Goal: Check status: Check status

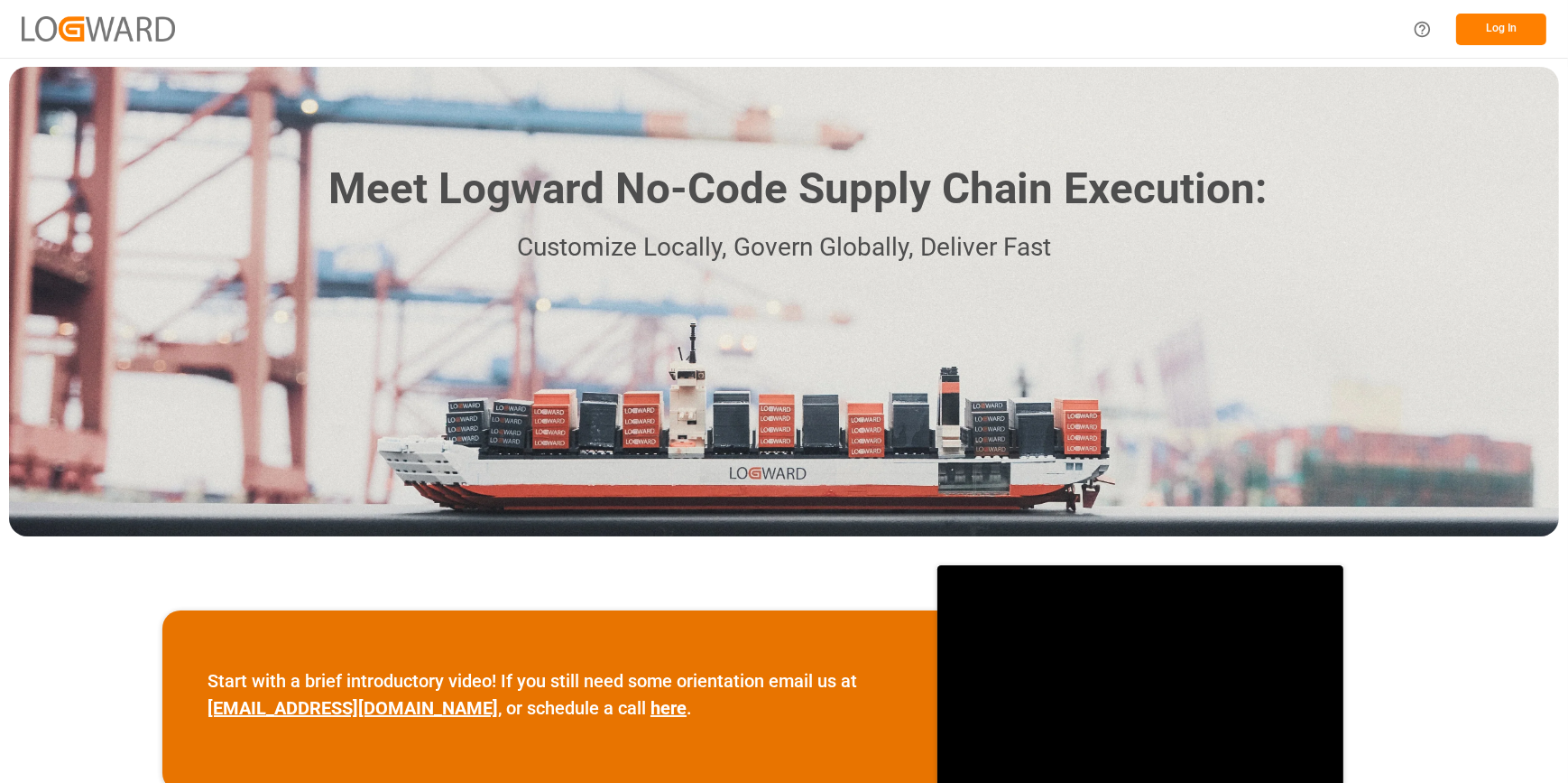
click at [1489, 33] on button "Log In" at bounding box center [1501, 29] width 90 height 32
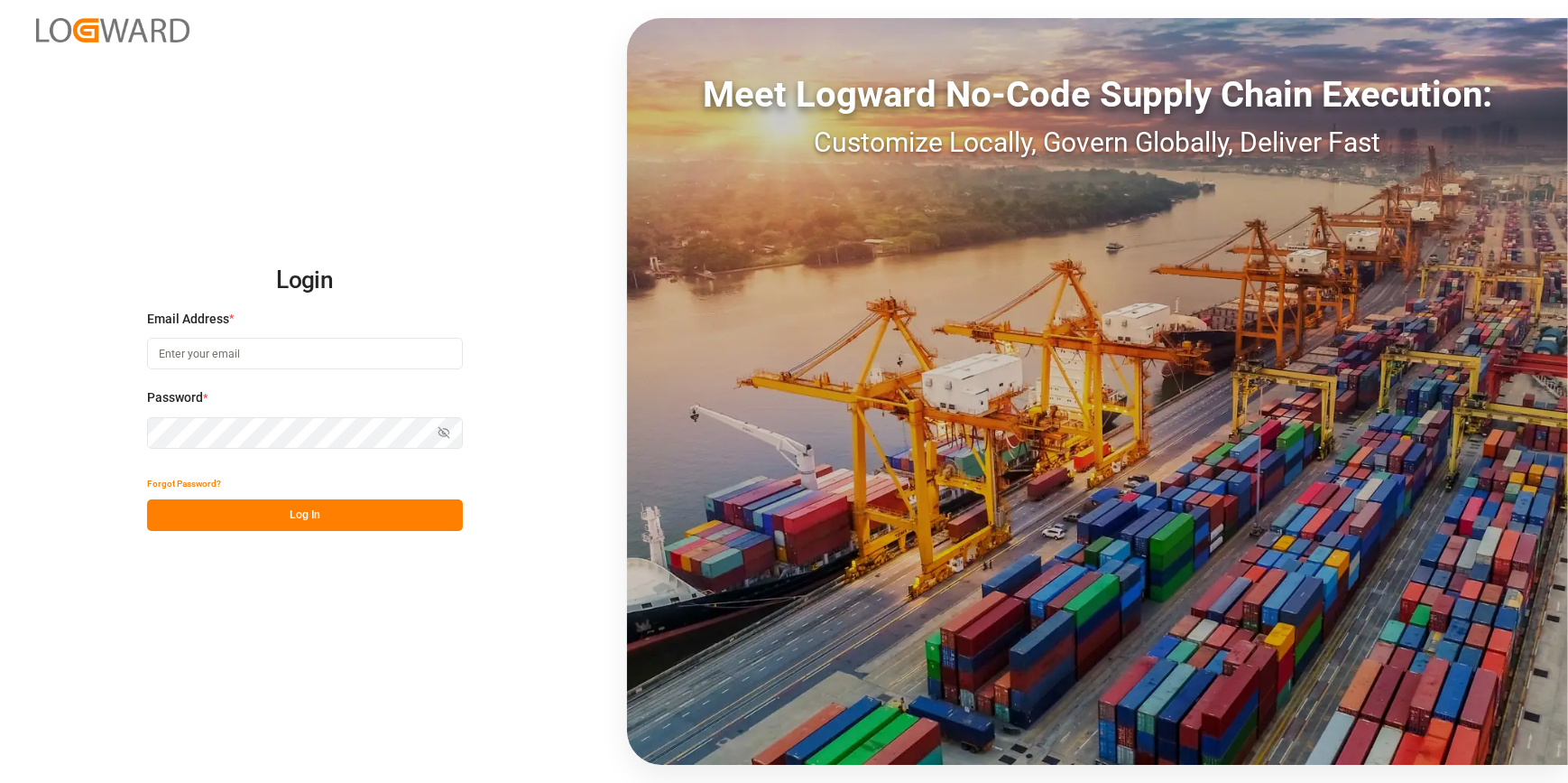
type input "[PERSON_NAME][EMAIL_ADDRESS][PERSON_NAME][DOMAIN_NAME]"
click at [362, 520] on button "Log In" at bounding box center [305, 515] width 316 height 32
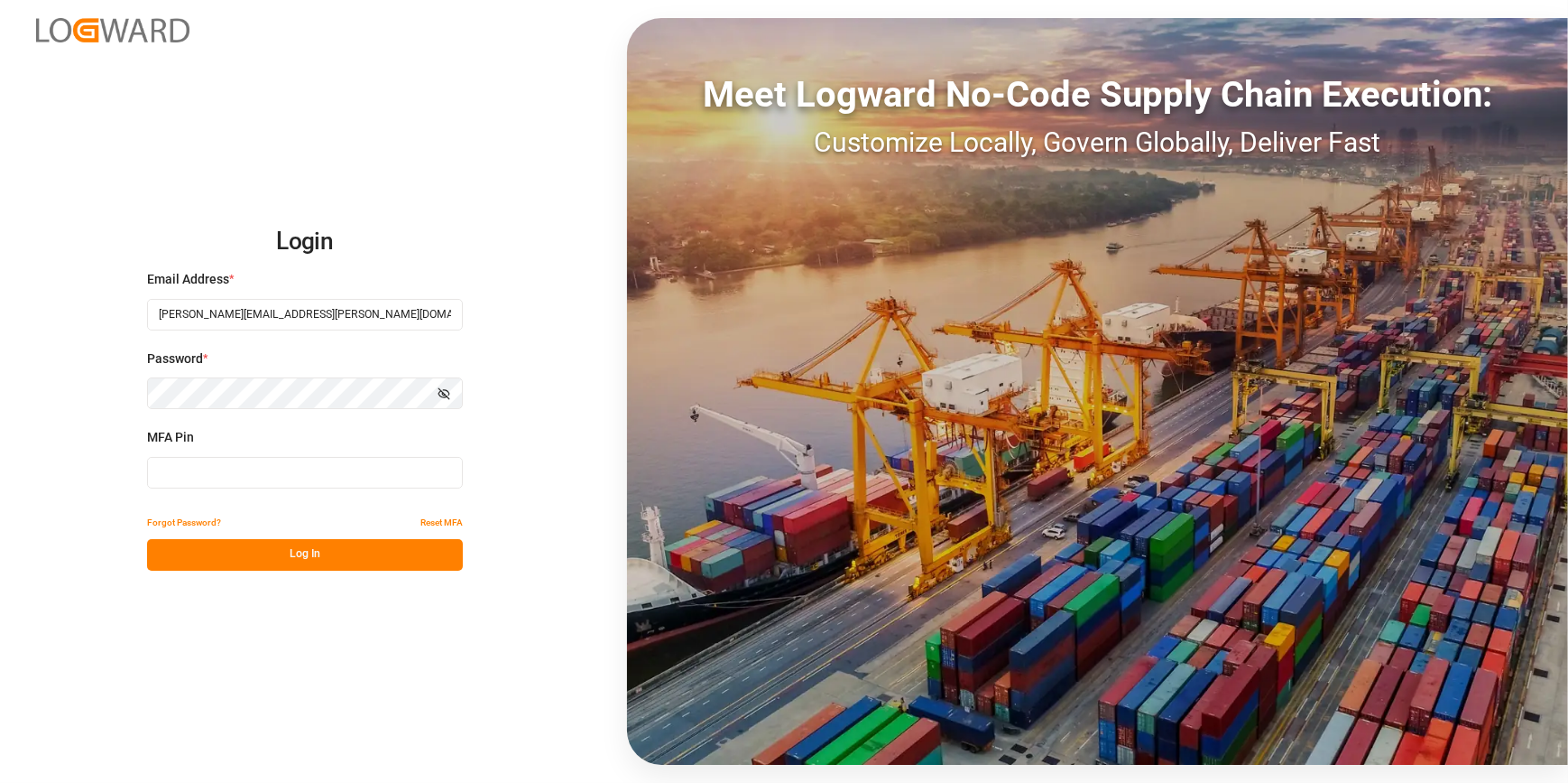
click at [231, 467] on input at bounding box center [305, 472] width 316 height 32
type input "771913"
click at [253, 551] on button "Log In" at bounding box center [305, 555] width 316 height 32
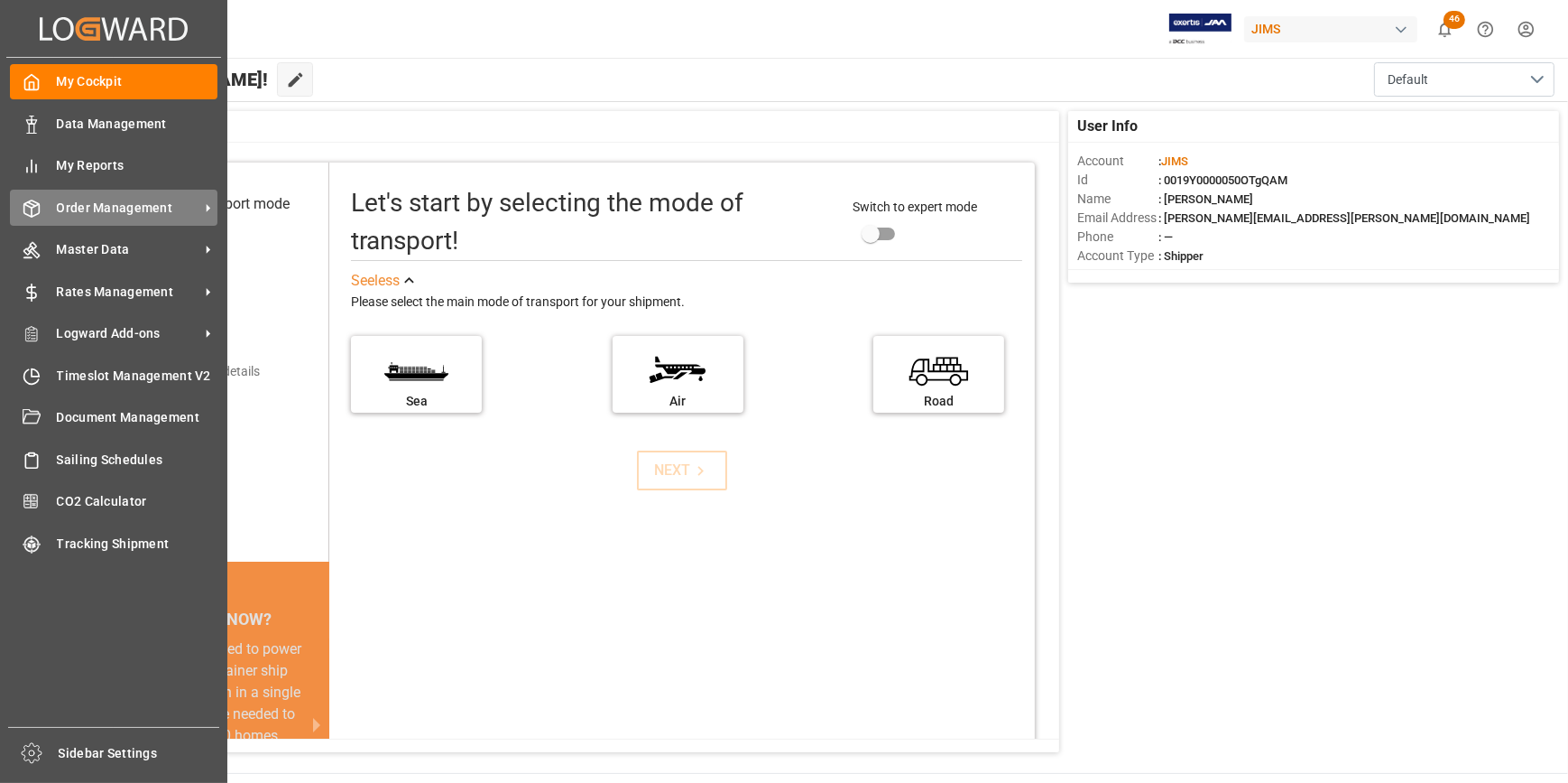
click at [97, 206] on span "Order Management" at bounding box center [128, 208] width 143 height 19
click at [113, 211] on span "Order Management" at bounding box center [128, 208] width 143 height 19
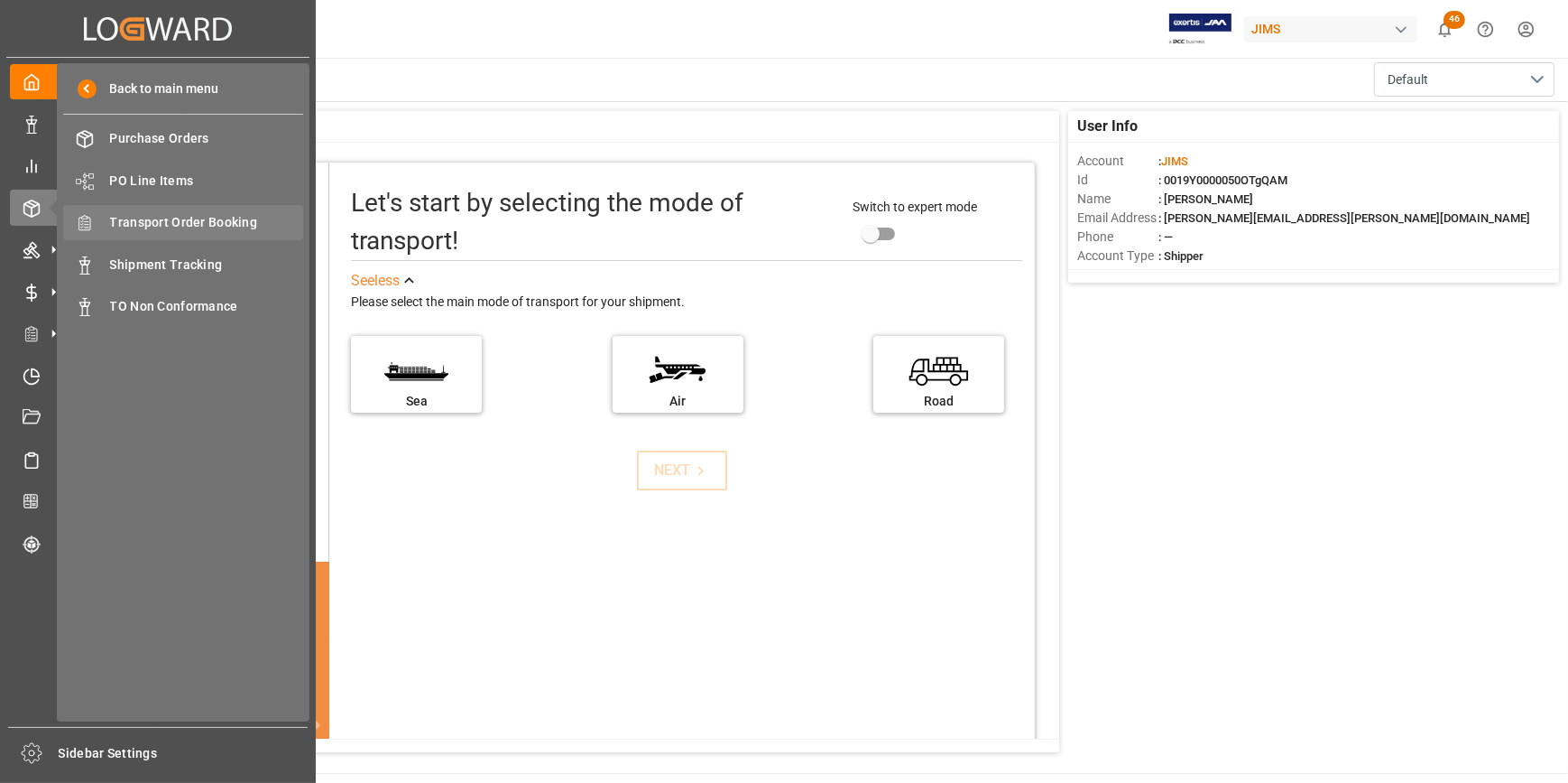
click at [148, 228] on span "Transport Order Booking" at bounding box center [207, 222] width 194 height 19
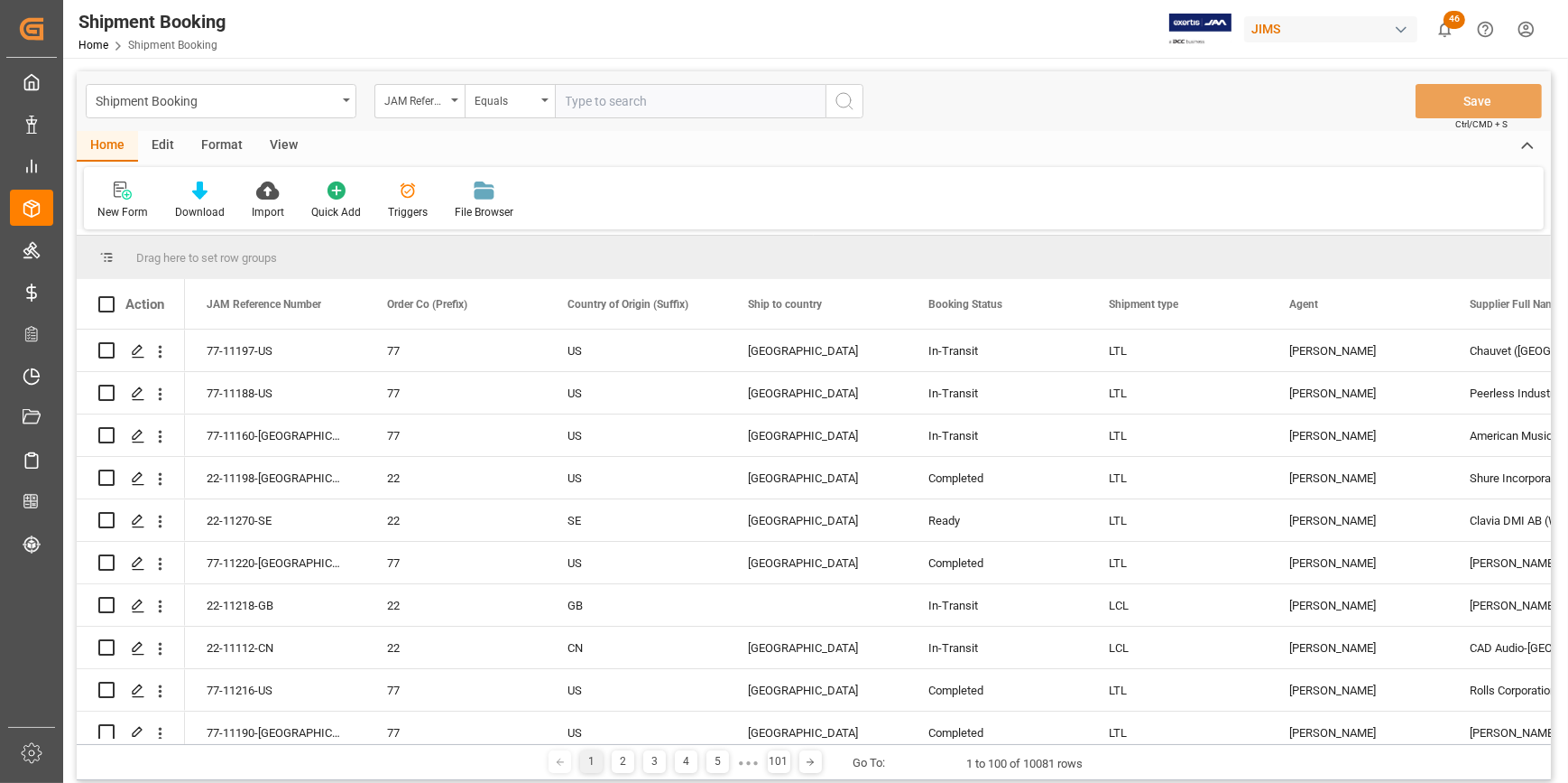
click at [589, 107] on input "text" at bounding box center [690, 101] width 271 height 34
type input "22-9969-tw"
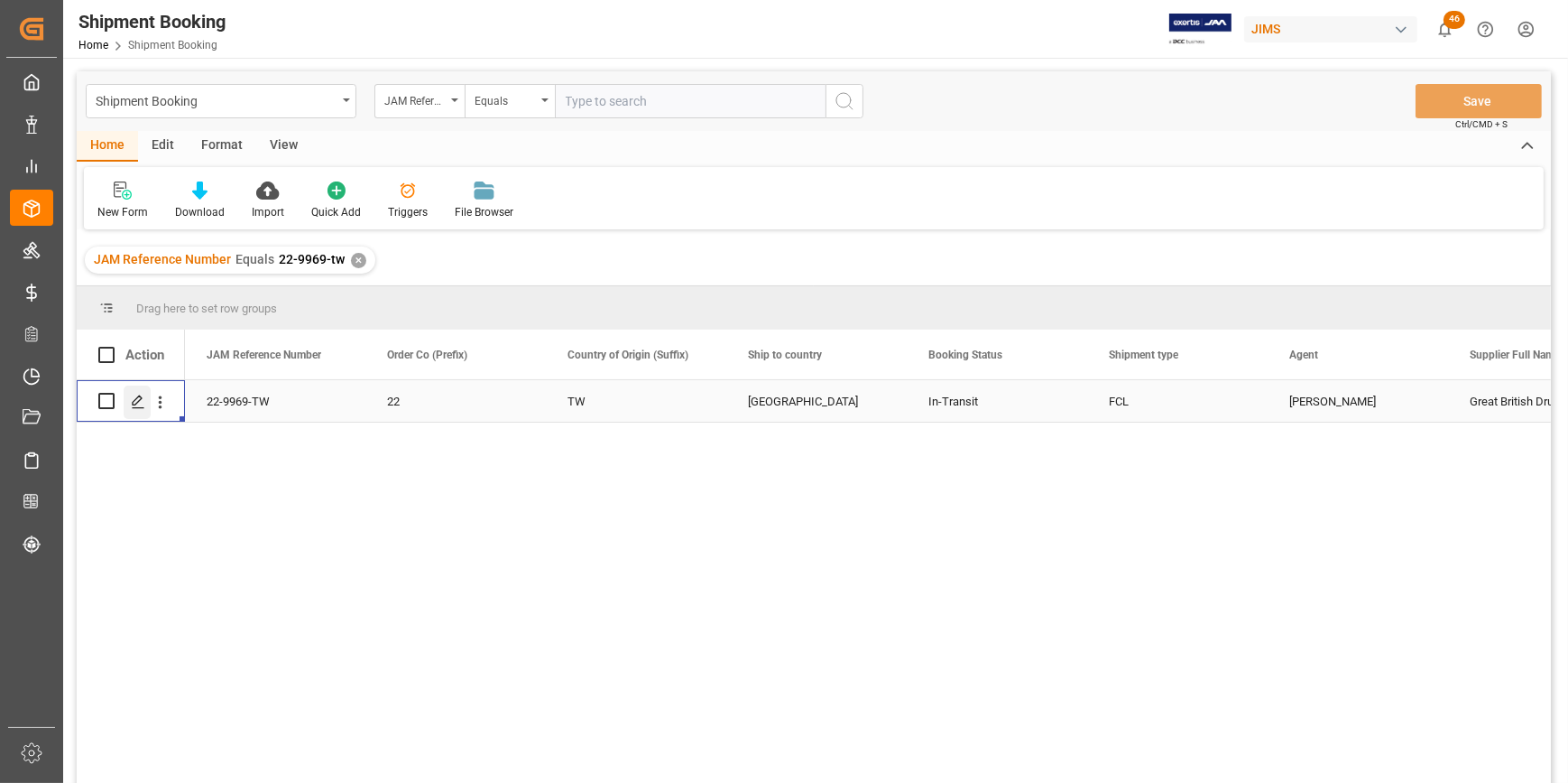
click at [140, 407] on icon "Press SPACE to select this row." at bounding box center [137, 401] width 14 height 14
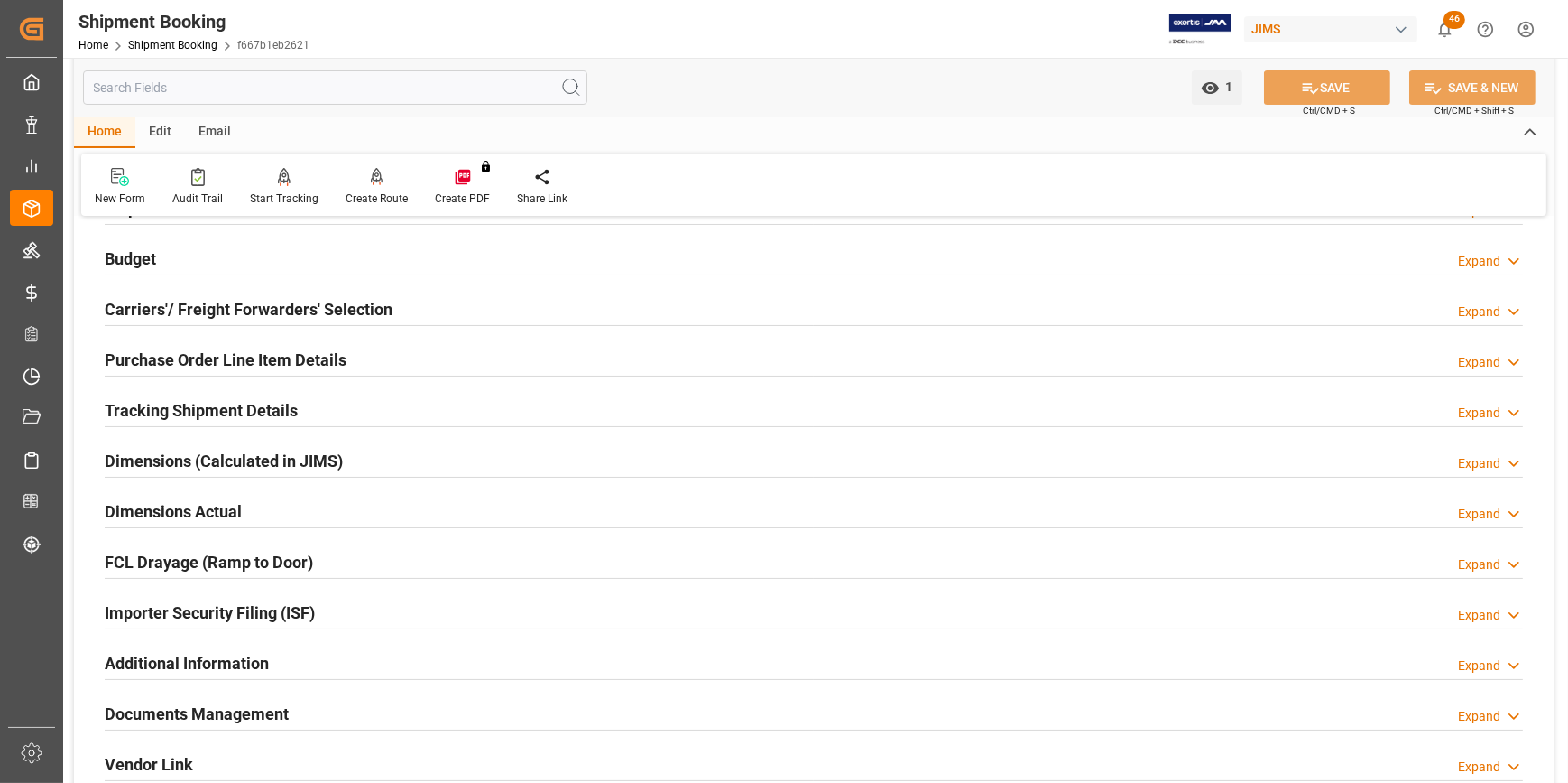
scroll to position [81, 0]
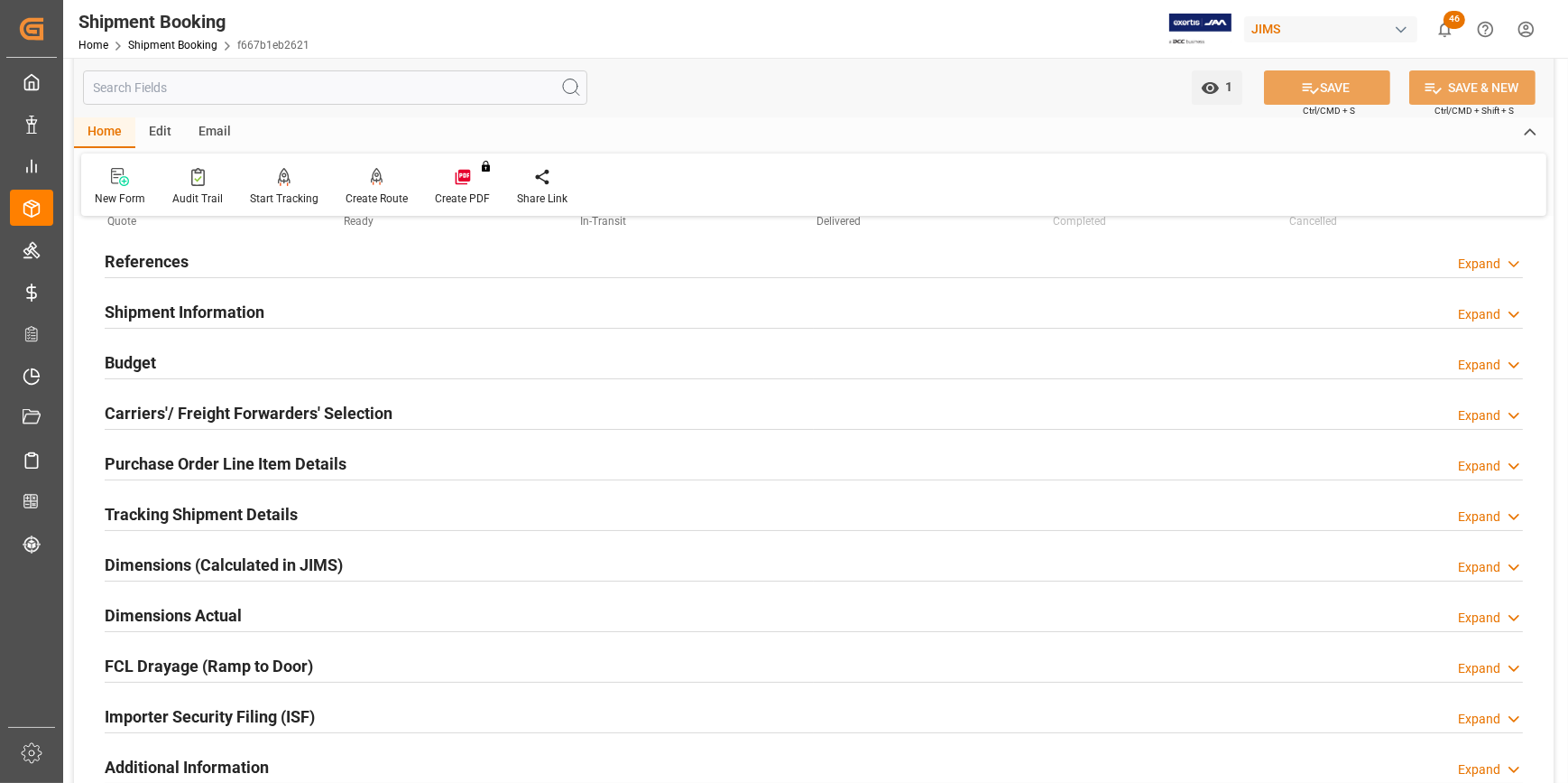
click at [234, 519] on h2 "Tracking Shipment Details" at bounding box center [200, 514] width 193 height 24
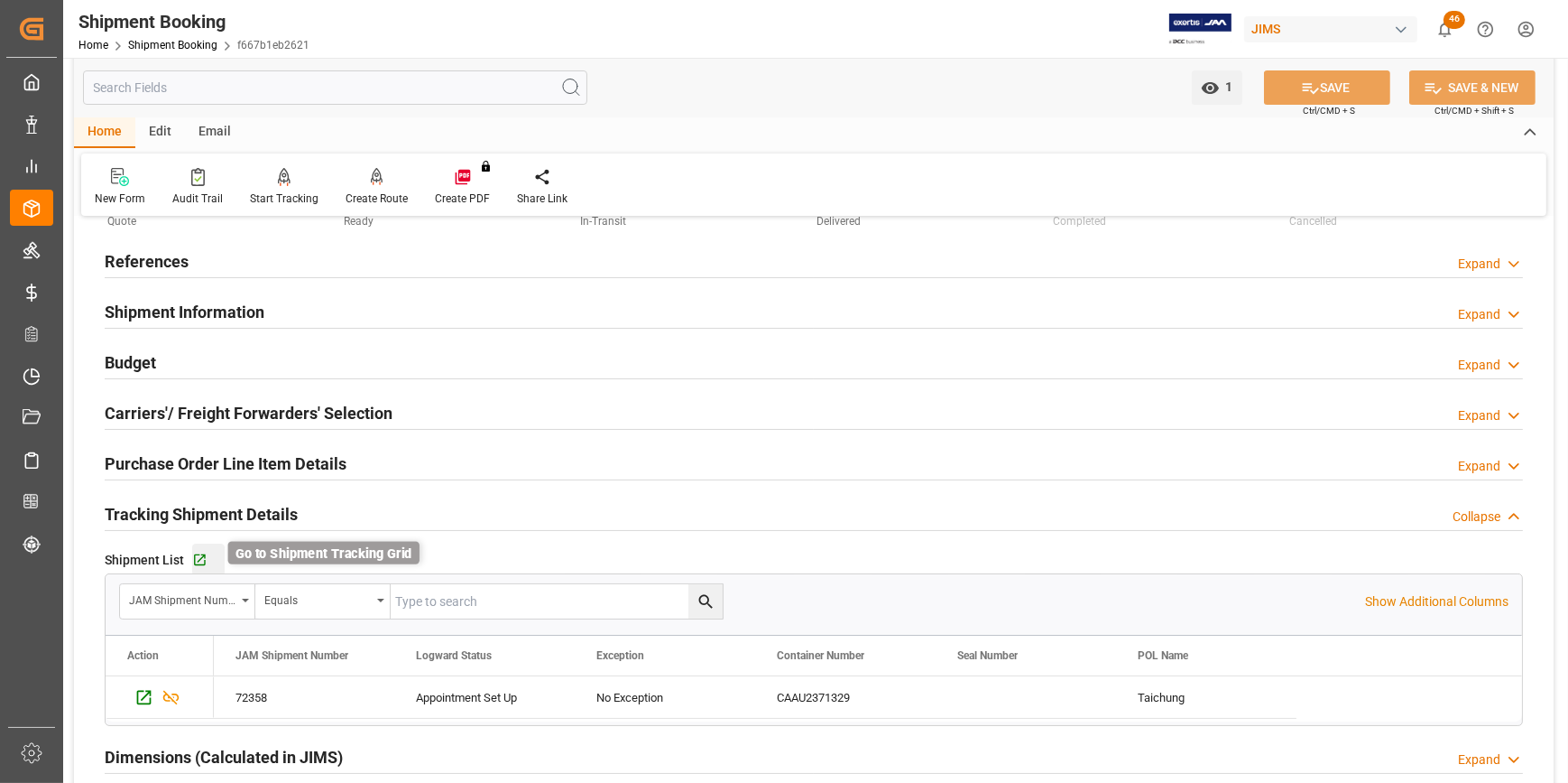
click at [203, 557] on icon "button" at bounding box center [199, 560] width 15 height 15
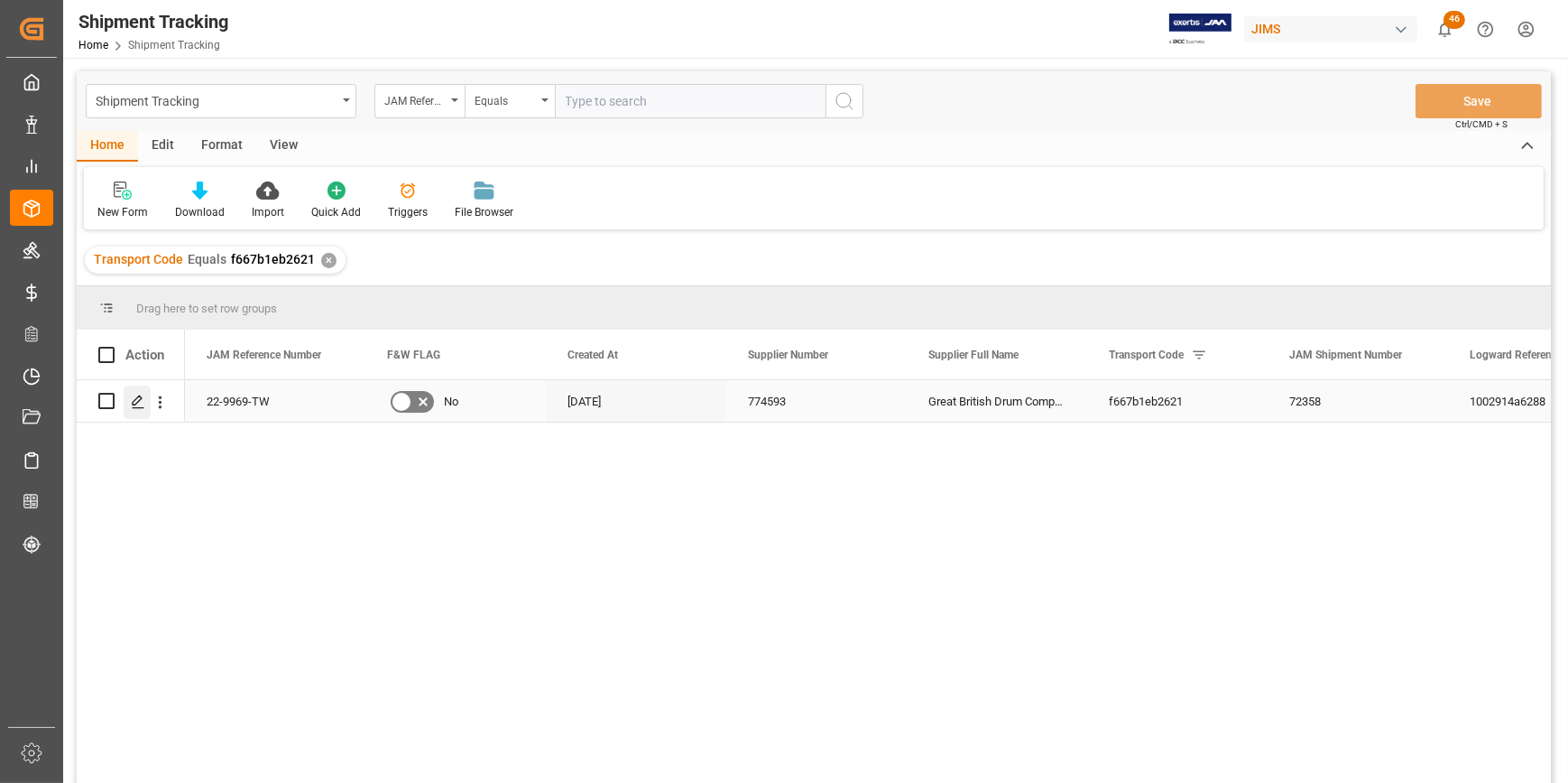
click at [140, 400] on icon "Press SPACE to select this row." at bounding box center [137, 401] width 14 height 14
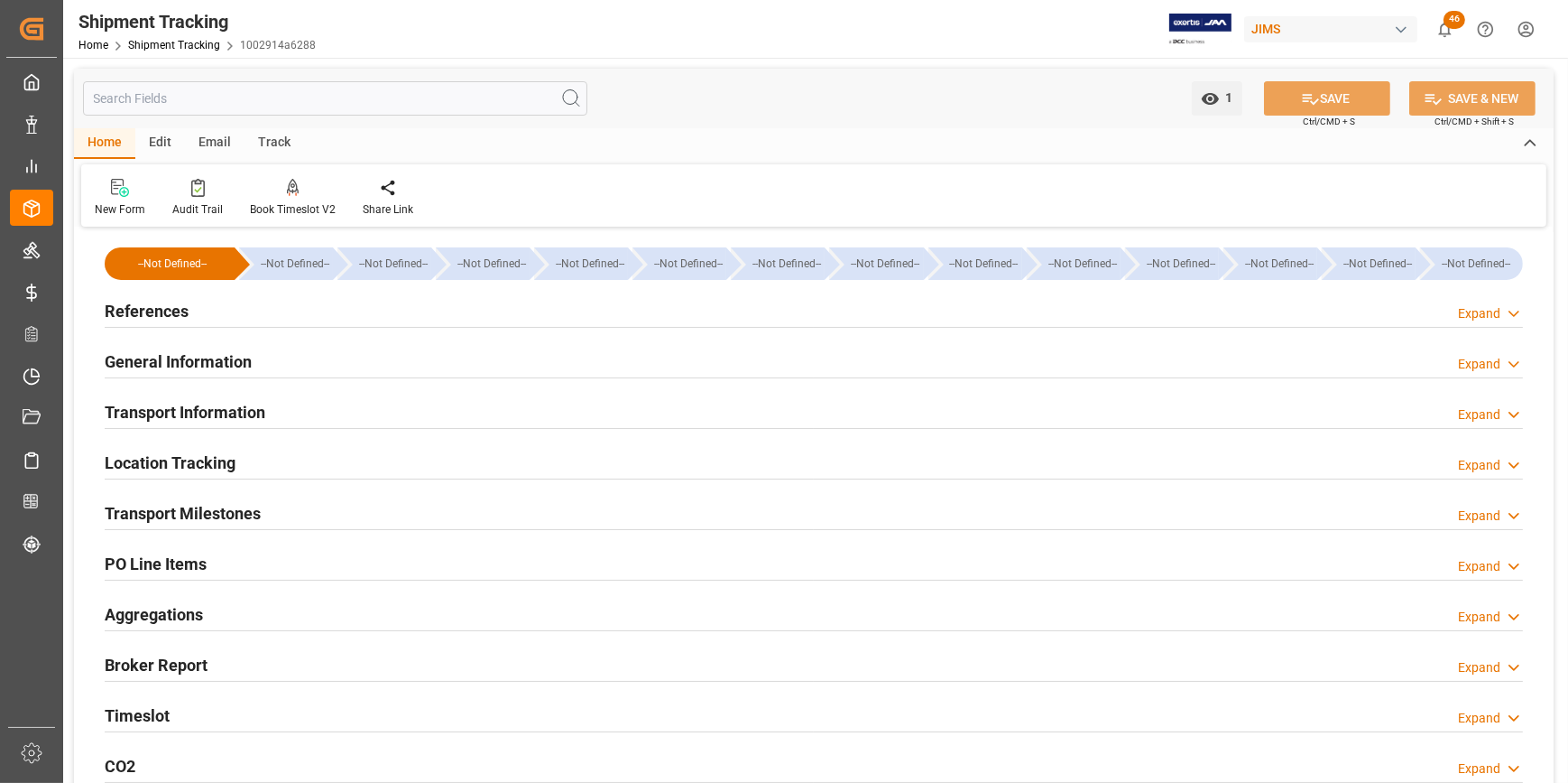
type input "[DATE] 11:59"
type input "[DATE] 00:00"
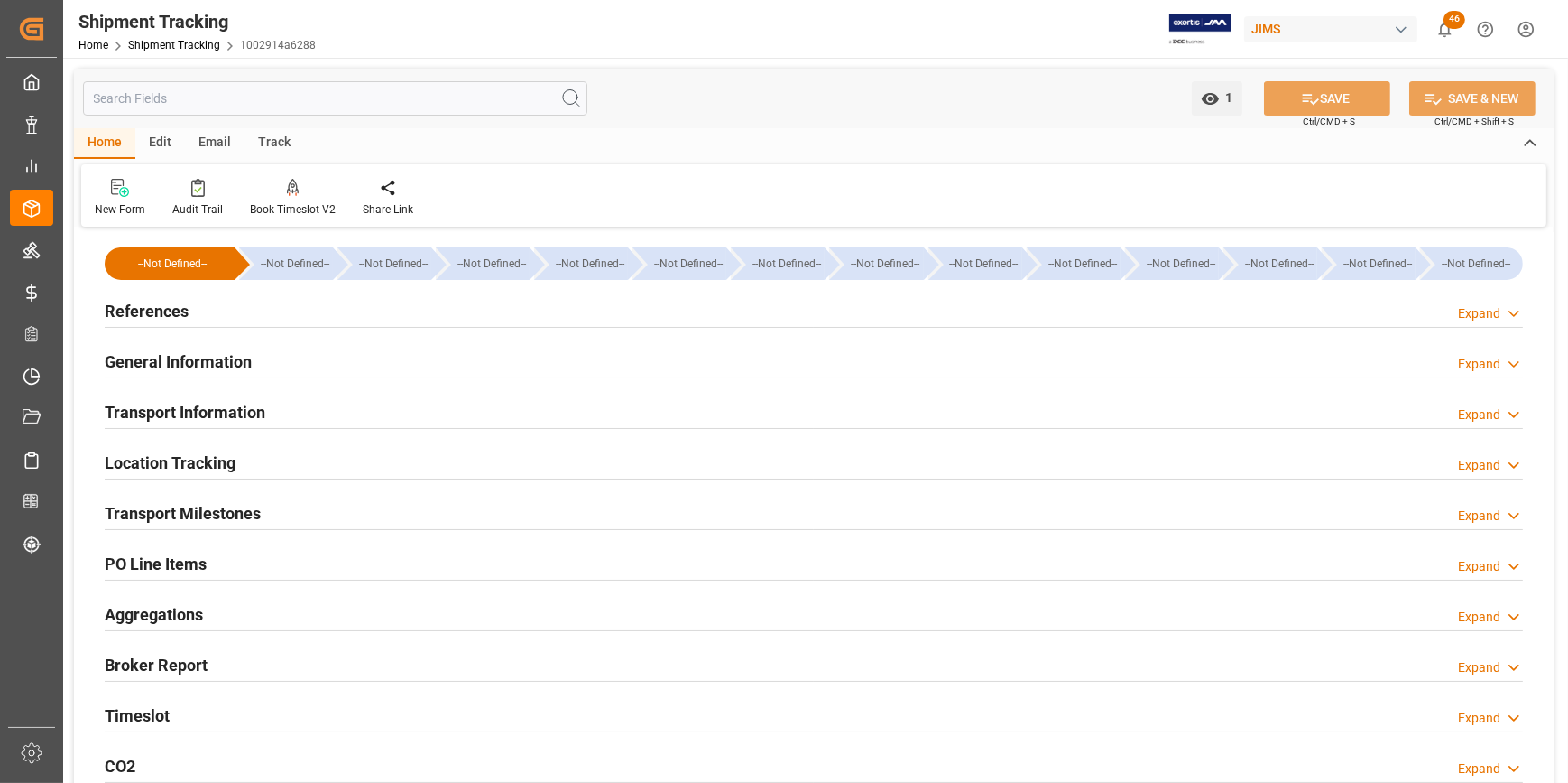
type input "[DATE]"
type input "[DATE] 11:59"
click at [172, 515] on h2 "Transport Milestones" at bounding box center [182, 513] width 156 height 24
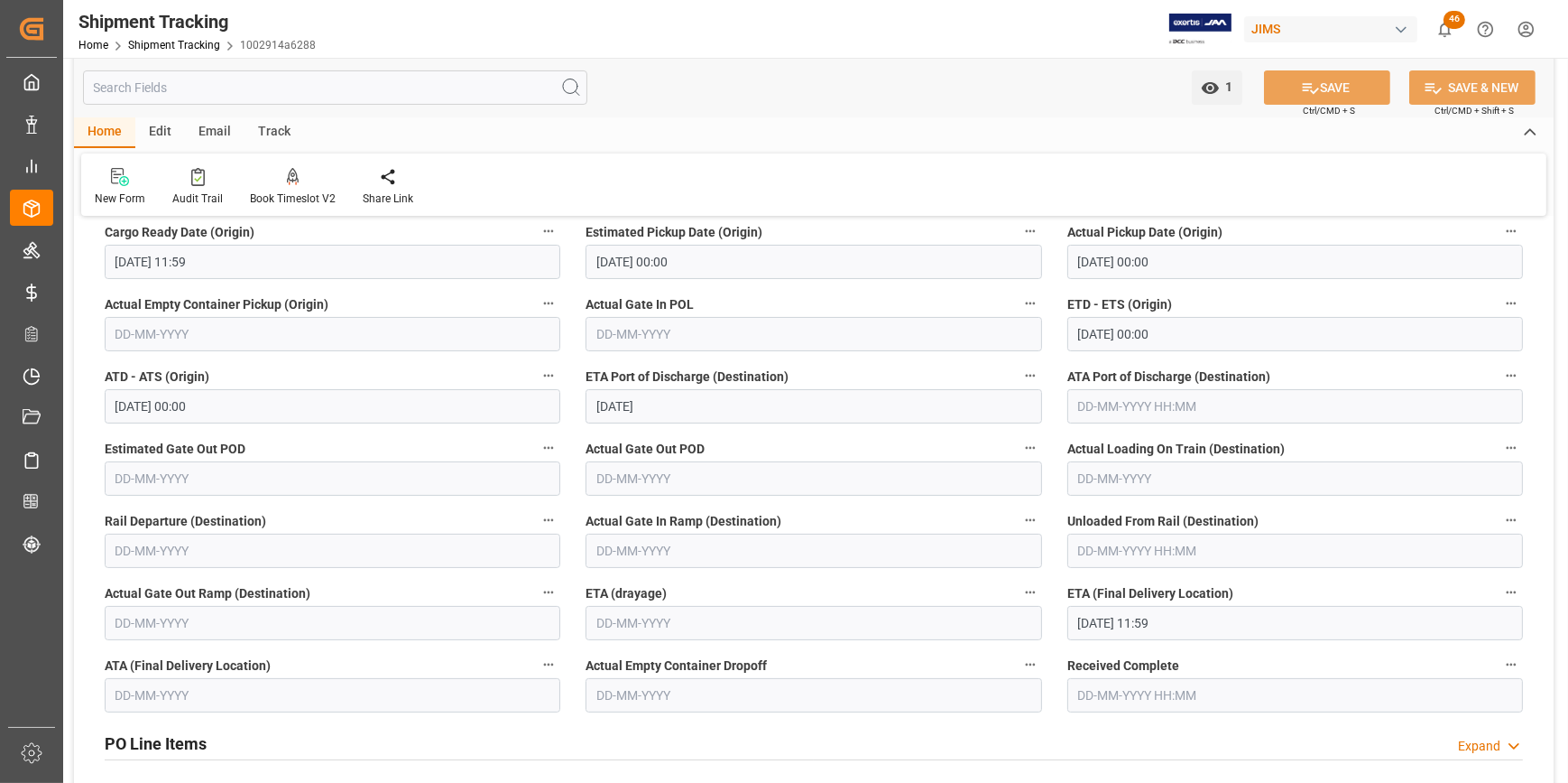
scroll to position [328, 0]
click at [1128, 616] on input "[DATE] 11:59" at bounding box center [1295, 621] width 455 height 34
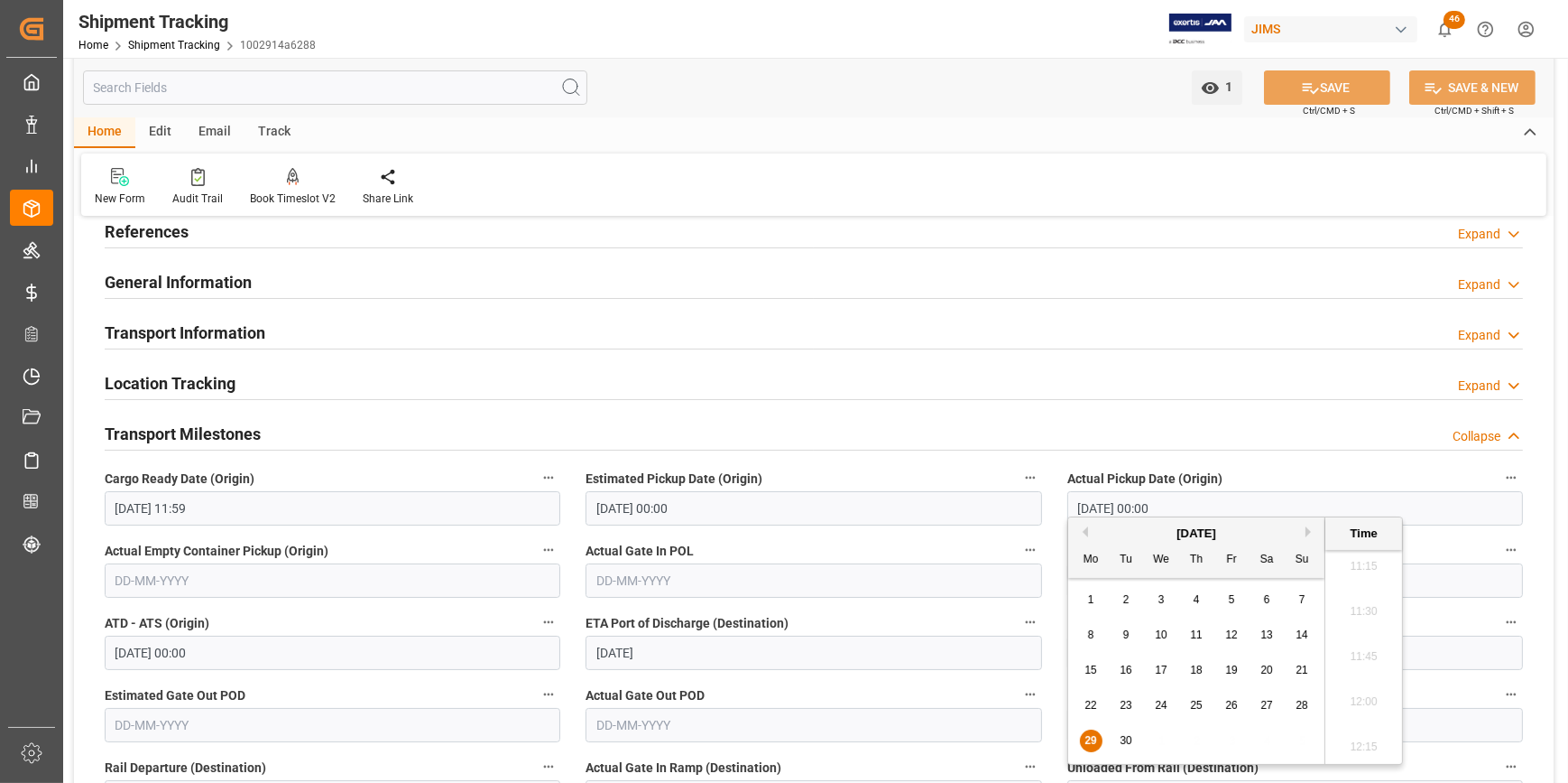
scroll to position [0, 0]
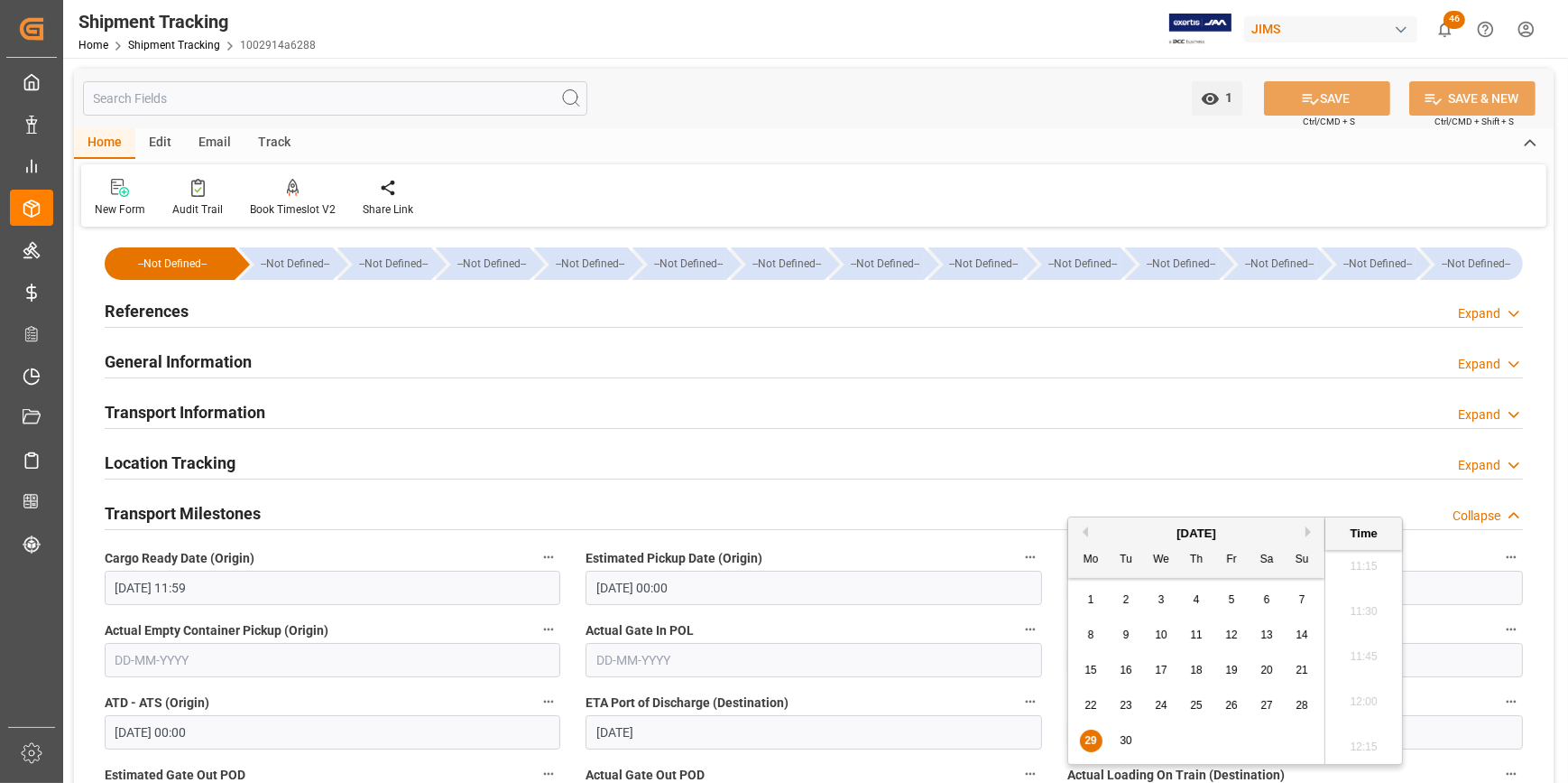
click at [220, 410] on h2 "Transport Information" at bounding box center [184, 412] width 161 height 24
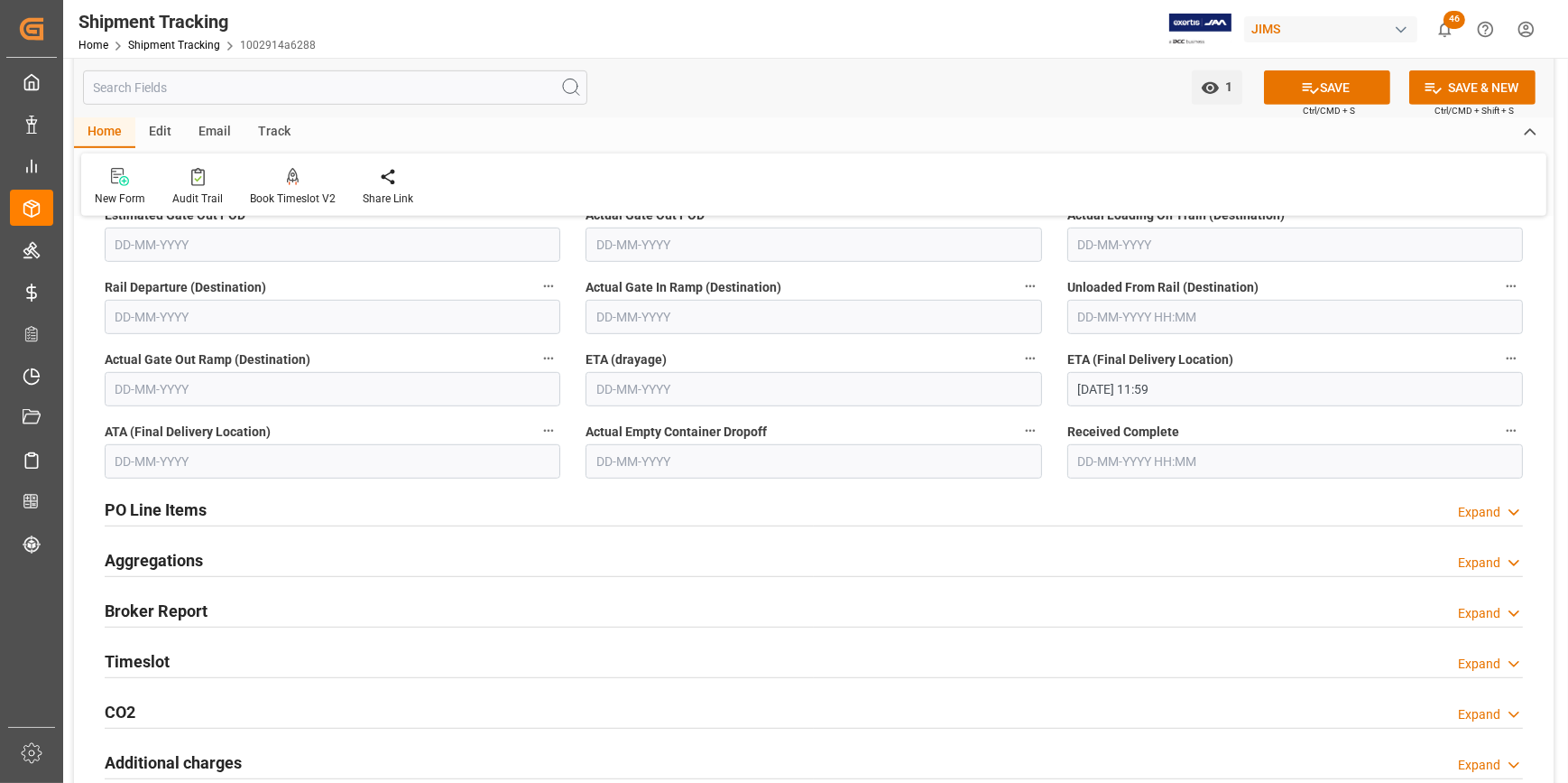
scroll to position [1477, 0]
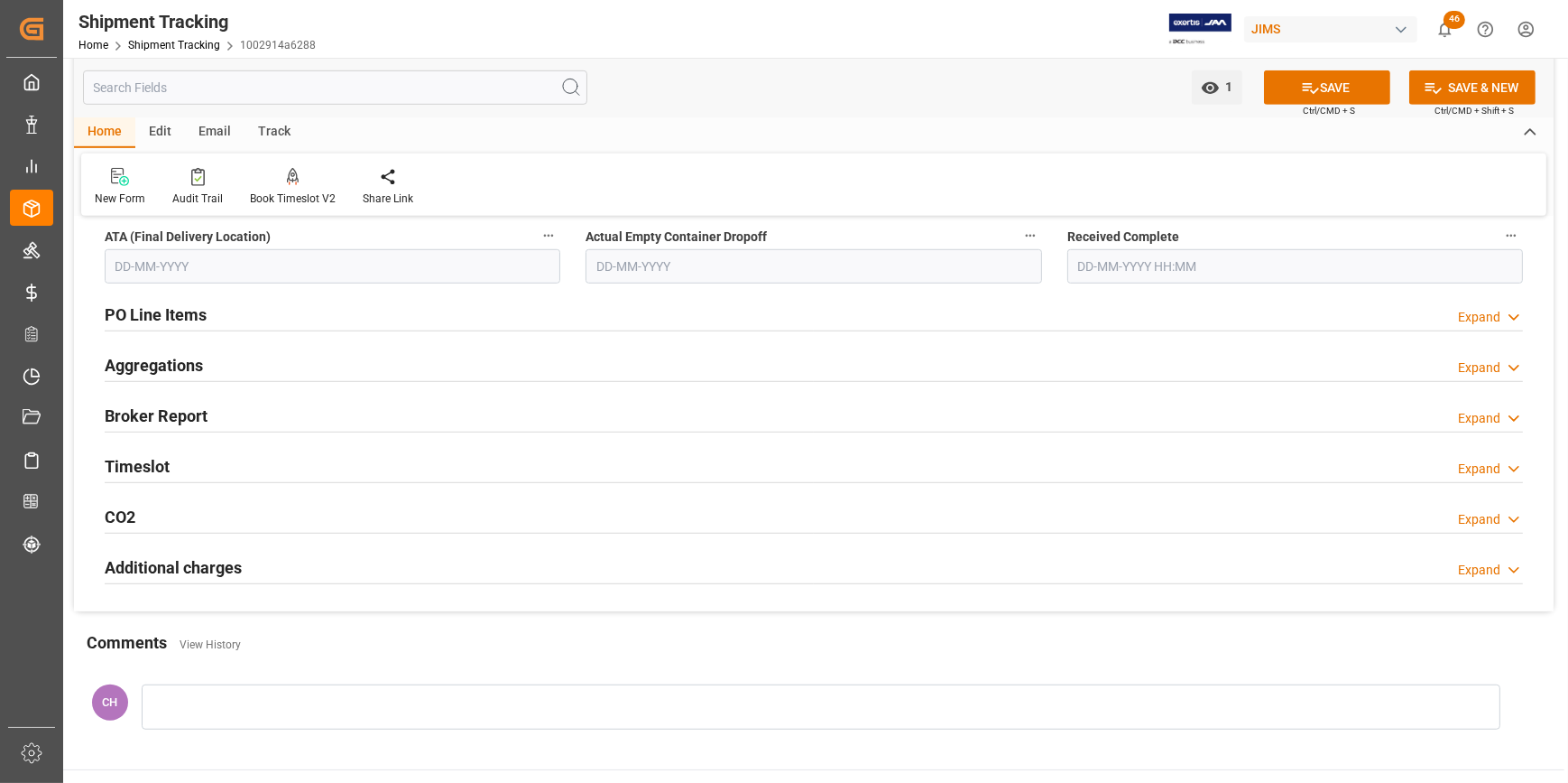
click at [179, 314] on h2 "PO Line Items" at bounding box center [155, 314] width 102 height 24
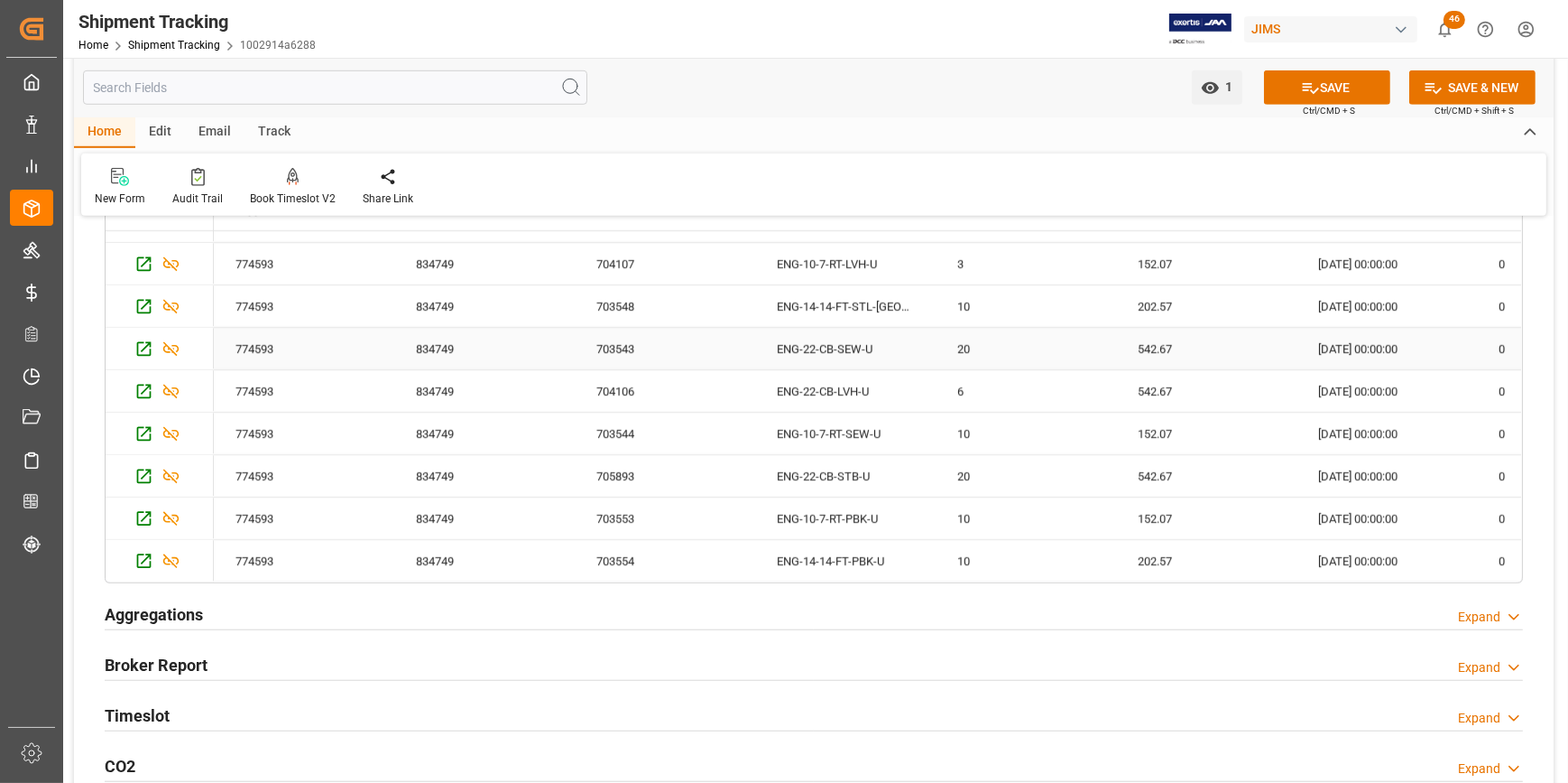
scroll to position [1723, 0]
click at [1024, 731] on div "Timeslot Expand" at bounding box center [814, 715] width 1444 height 51
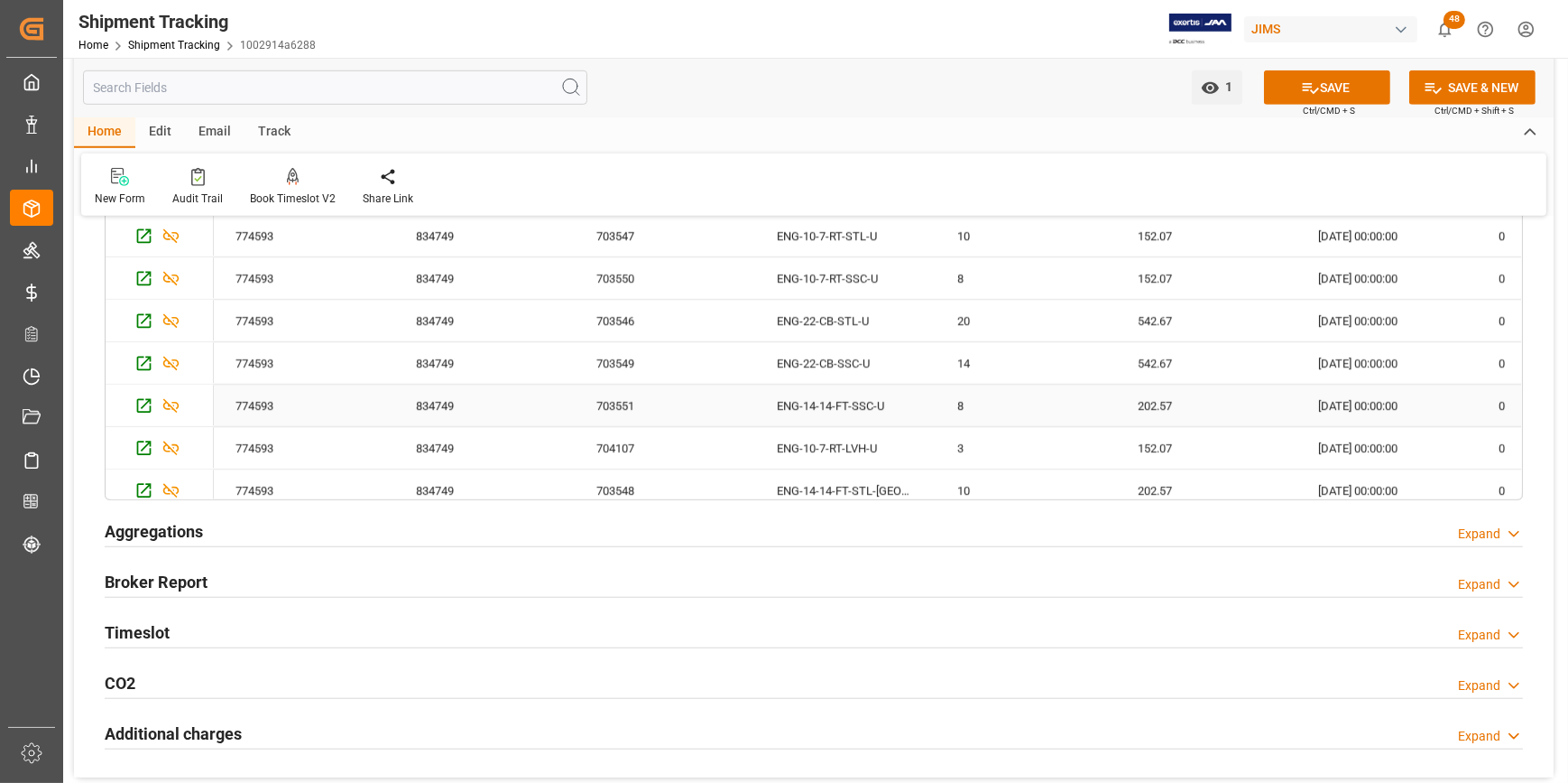
scroll to position [0, 0]
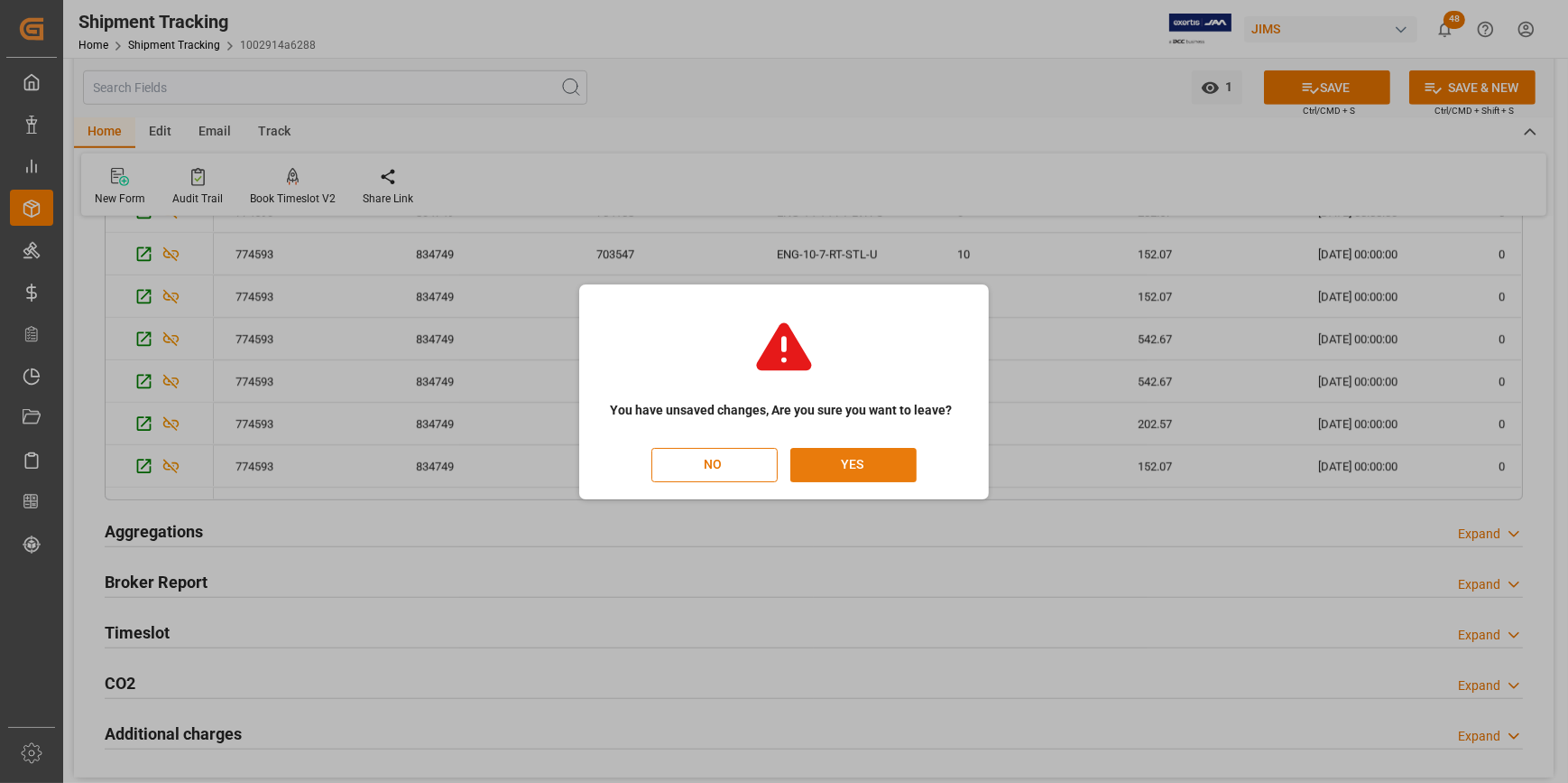
click at [837, 470] on button "YES" at bounding box center [853, 465] width 126 height 34
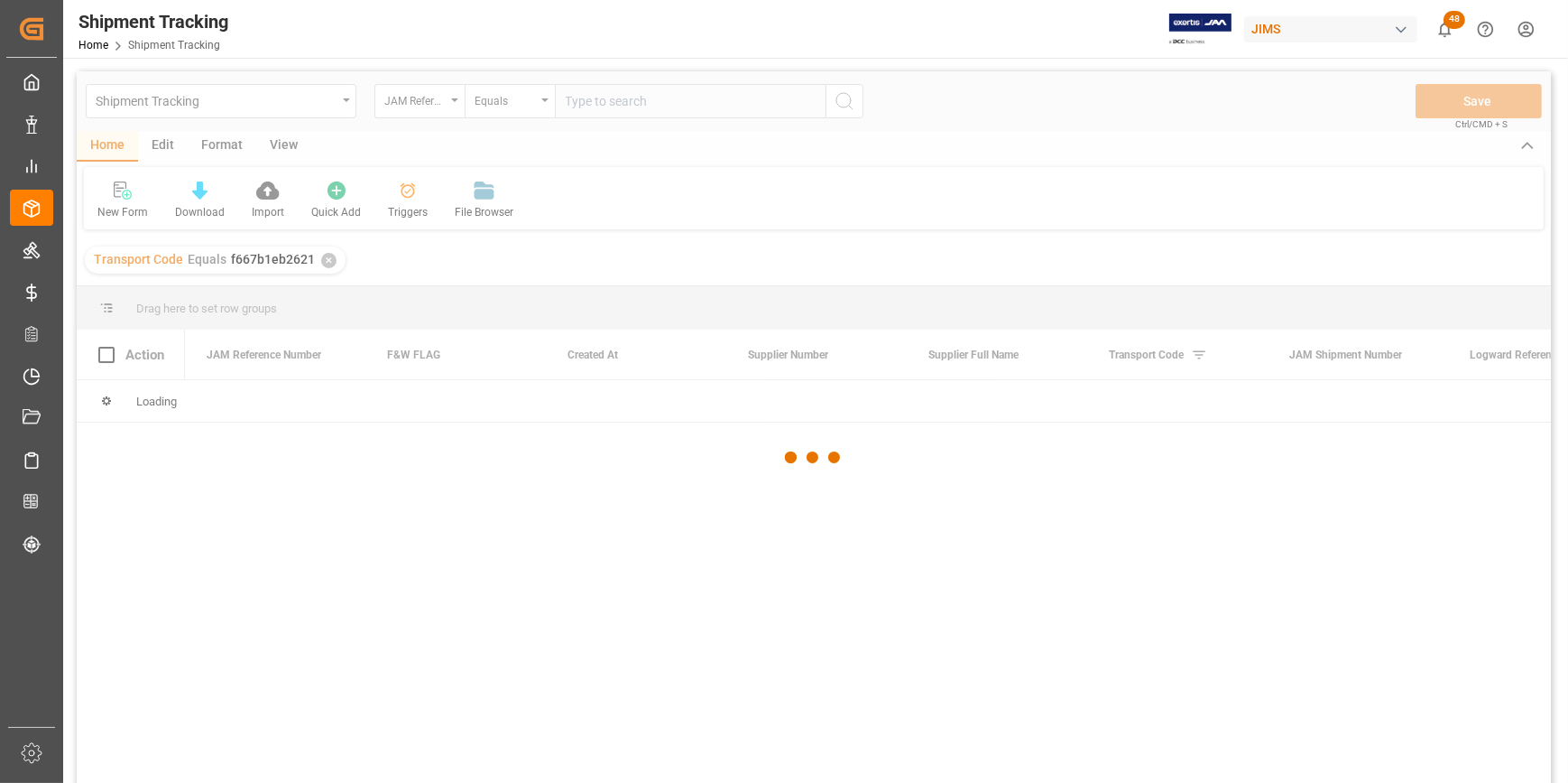
click at [755, 637] on div at bounding box center [814, 457] width 1474 height 772
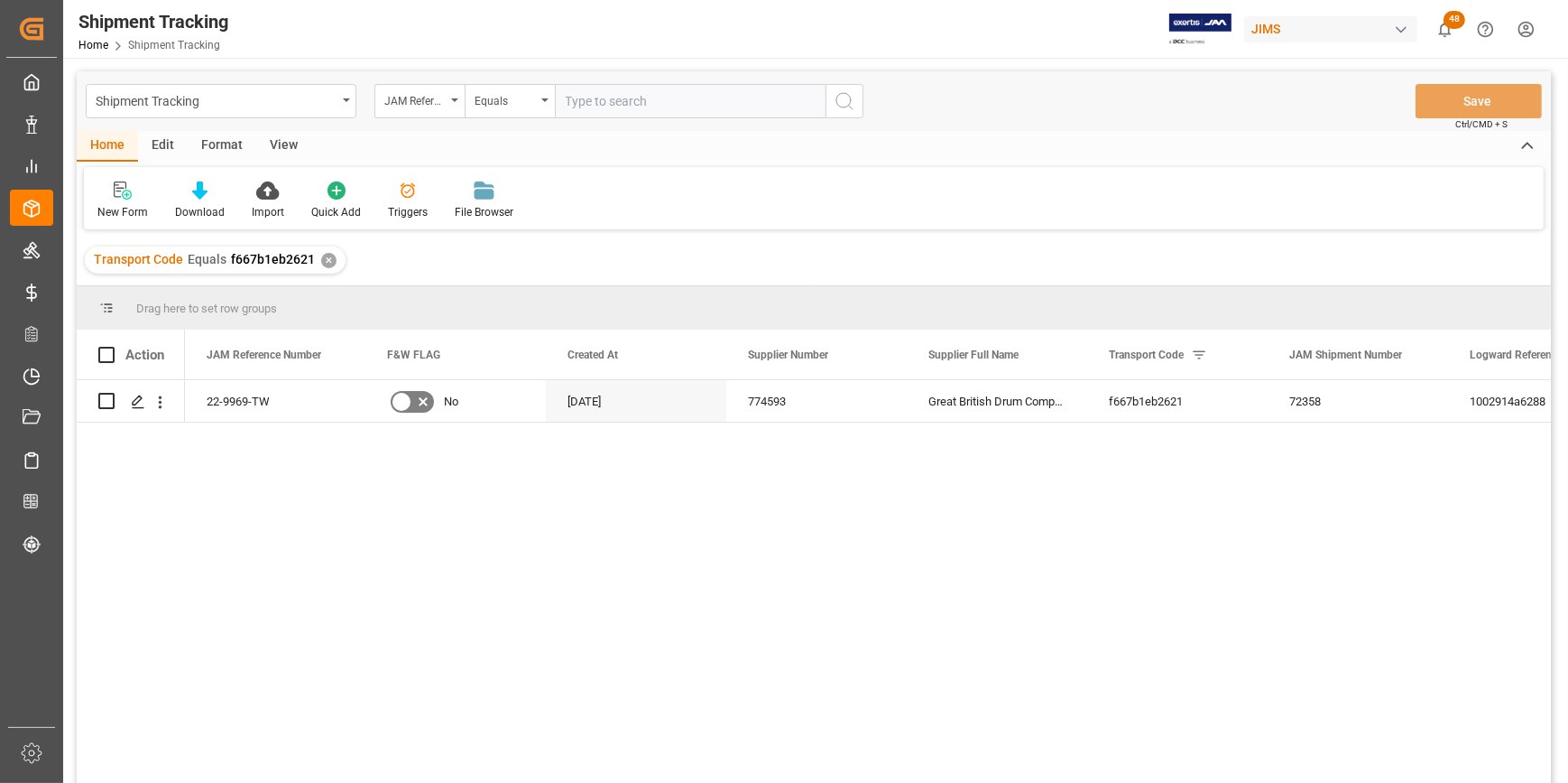
click at [808, 590] on div "22-9969-TW No [DATE] 774593 Great British Drum Company Ltd f667b1eb2621 72358 1…" at bounding box center [868, 587] width 1366 height 414
